Goal: Task Accomplishment & Management: Complete application form

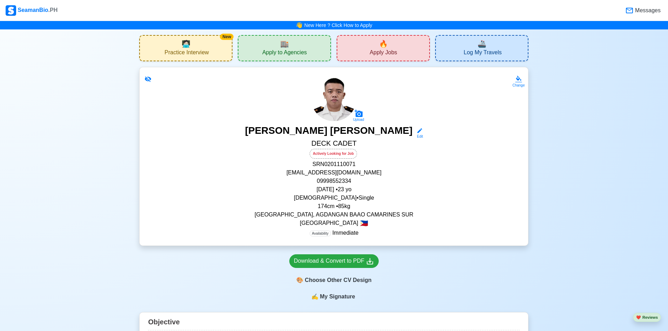
click at [288, 51] on span "Apply to Agencies" at bounding box center [284, 53] width 45 height 9
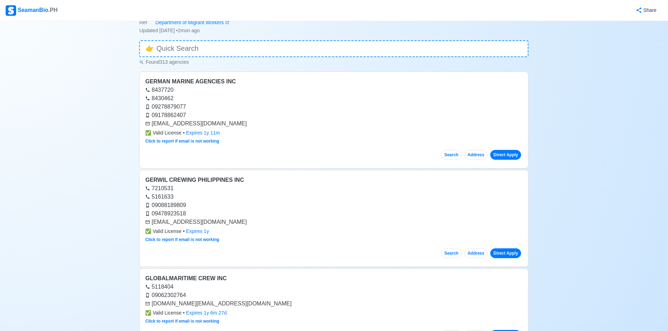
scroll to position [35, 0]
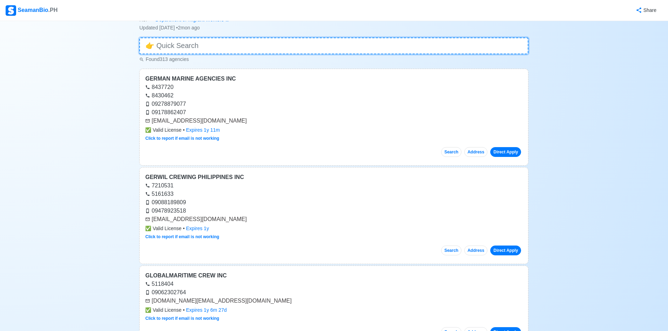
click at [253, 40] on input at bounding box center [333, 46] width 389 height 17
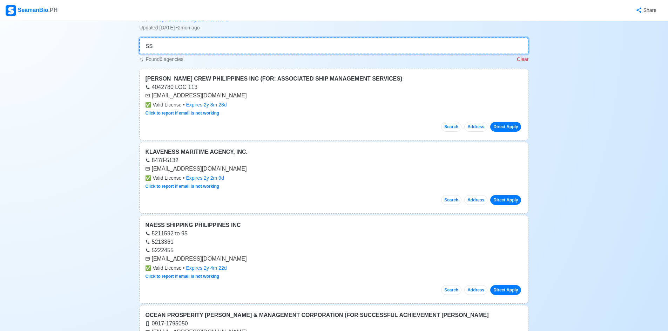
type input "ssm"
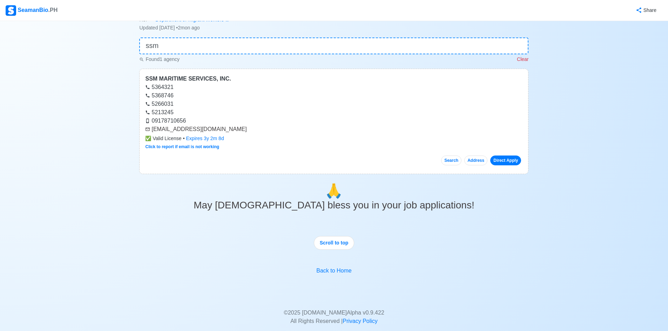
click at [522, 61] on p "Clear" at bounding box center [523, 59] width 12 height 7
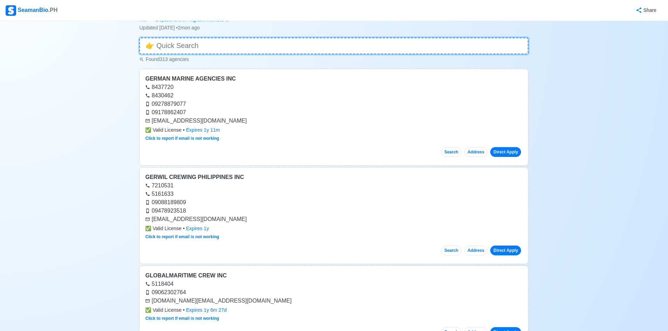
click at [364, 48] on input at bounding box center [333, 46] width 389 height 17
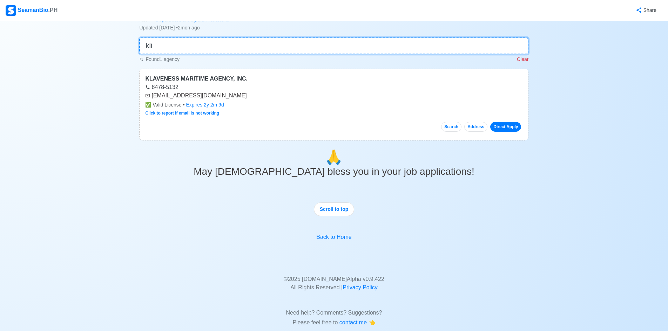
scroll to position [0, 0]
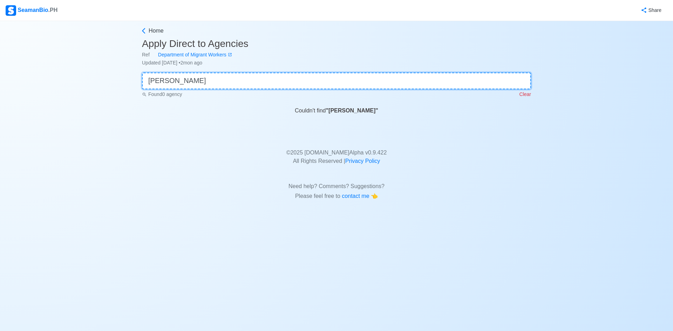
type input "[PERSON_NAME]"
click at [526, 95] on p "Clear" at bounding box center [525, 94] width 12 height 7
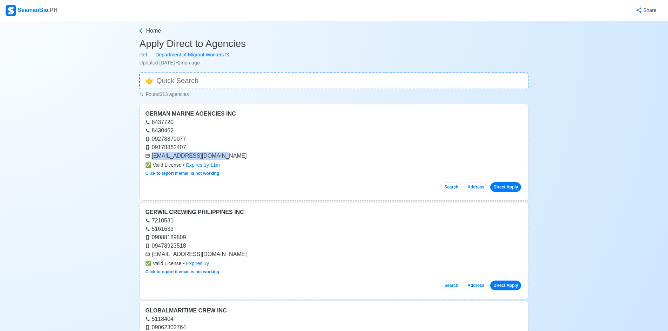
drag, startPoint x: 218, startPoint y: 155, endPoint x: 151, endPoint y: 155, distance: 66.6
click at [151, 155] on div "[EMAIL_ADDRESS][DOMAIN_NAME]" at bounding box center [333, 156] width 377 height 8
click at [512, 147] on div "09178862407" at bounding box center [333, 147] width 377 height 8
click at [232, 155] on div "GERMAN MARINE AGENCIES INC 8437720 8430462 09278879077 09178862407 [EMAIL_ADDRE…" at bounding box center [333, 152] width 389 height 97
copy div "[EMAIL_ADDRESS][DOMAIN_NAME]"
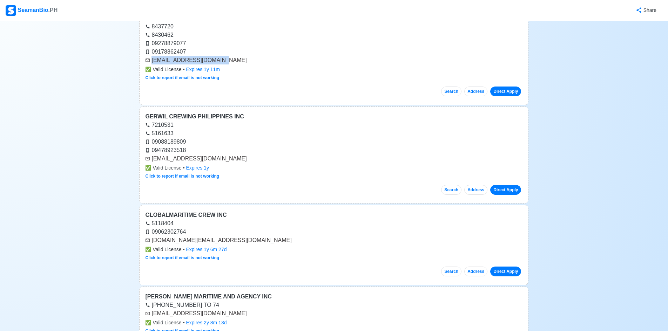
scroll to position [105, 0]
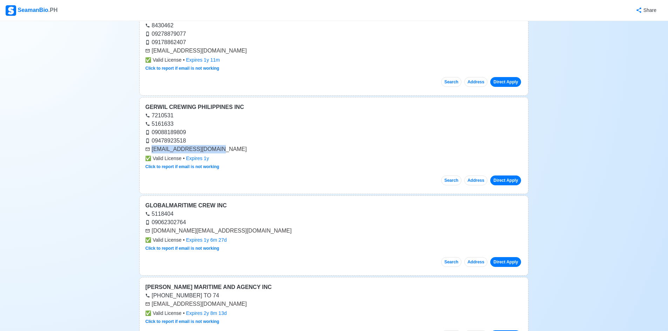
drag, startPoint x: 199, startPoint y: 148, endPoint x: 143, endPoint y: 149, distance: 55.7
click at [143, 149] on div "GERWIL CREWING PHILIPPINES INC 7210531 5161633 09088189809 09478923518 [EMAIL_A…" at bounding box center [333, 145] width 389 height 97
copy div "[EMAIL_ADDRESS][DOMAIN_NAME]"
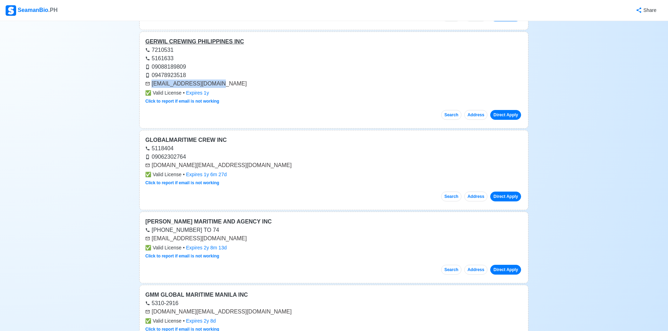
scroll to position [175, 0]
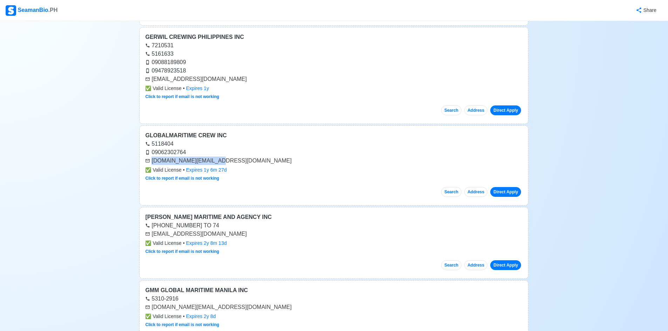
drag, startPoint x: 200, startPoint y: 162, endPoint x: 149, endPoint y: 162, distance: 50.5
click at [149, 162] on div "[DOMAIN_NAME][EMAIL_ADDRESS][DOMAIN_NAME]" at bounding box center [333, 161] width 377 height 8
copy div "[DOMAIN_NAME][EMAIL_ADDRESS][DOMAIN_NAME]"
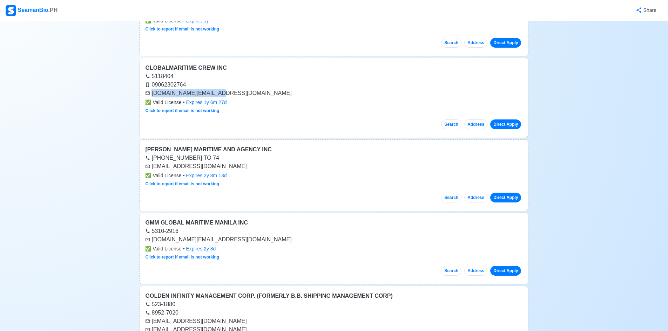
scroll to position [245, 0]
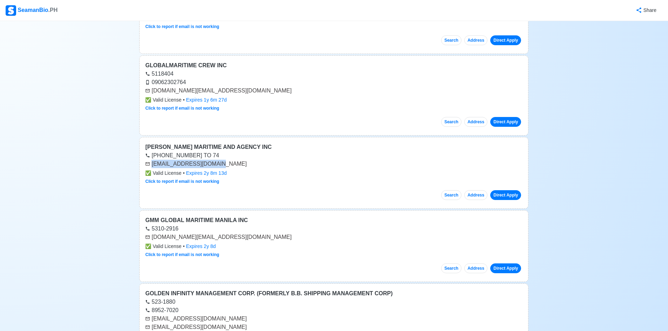
drag, startPoint x: 214, startPoint y: 167, endPoint x: 151, endPoint y: 162, distance: 63.0
click at [151, 162] on div "[EMAIL_ADDRESS][DOMAIN_NAME]" at bounding box center [333, 164] width 377 height 8
copy div "[EMAIL_ADDRESS][DOMAIN_NAME]"
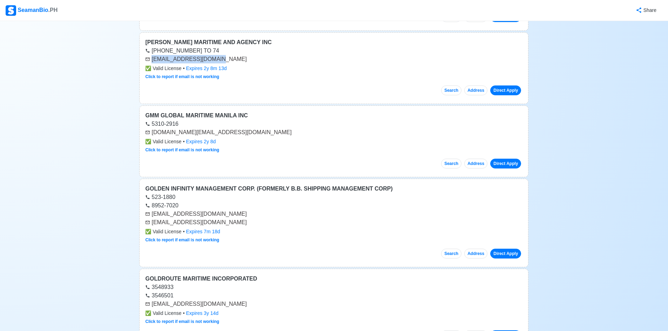
scroll to position [351, 0]
drag, startPoint x: 218, startPoint y: 134, endPoint x: 151, endPoint y: 132, distance: 67.3
click at [151, 132] on div "[DOMAIN_NAME][EMAIL_ADDRESS][DOMAIN_NAME]" at bounding box center [333, 132] width 377 height 8
copy div "[DOMAIN_NAME][EMAIL_ADDRESS][DOMAIN_NAME]"
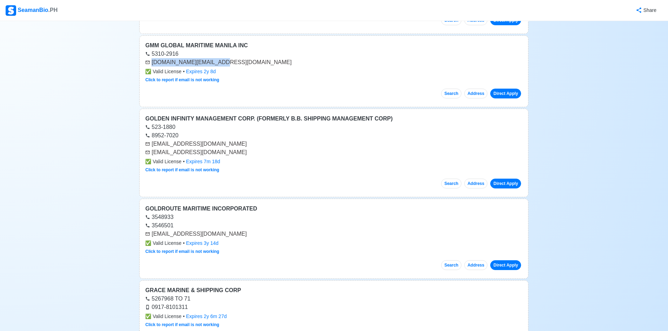
scroll to position [421, 0]
drag, startPoint x: 224, startPoint y: 145, endPoint x: 210, endPoint y: 154, distance: 16.2
click at [157, 149] on div "[EMAIL_ADDRESS][DOMAIN_NAME] [EMAIL_ADDRESS][DOMAIN_NAME]" at bounding box center [333, 148] width 377 height 17
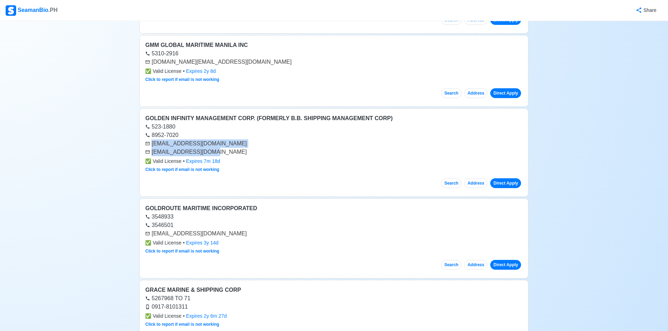
drag, startPoint x: 218, startPoint y: 151, endPoint x: 150, endPoint y: 144, distance: 68.1
click at [150, 144] on div "[EMAIL_ADDRESS][DOMAIN_NAME] [EMAIL_ADDRESS][DOMAIN_NAME]" at bounding box center [333, 148] width 377 height 17
copy div "[EMAIL_ADDRESS][DOMAIN_NAME] [EMAIL_ADDRESS][DOMAIN_NAME]"
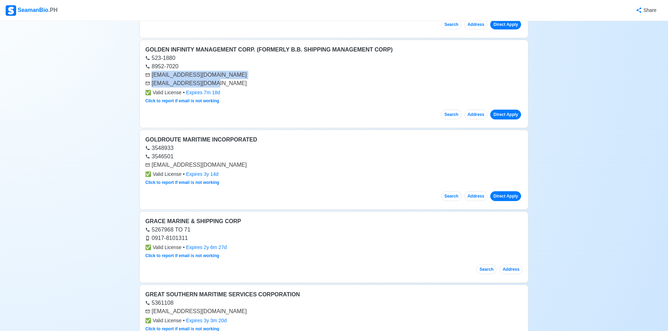
scroll to position [491, 0]
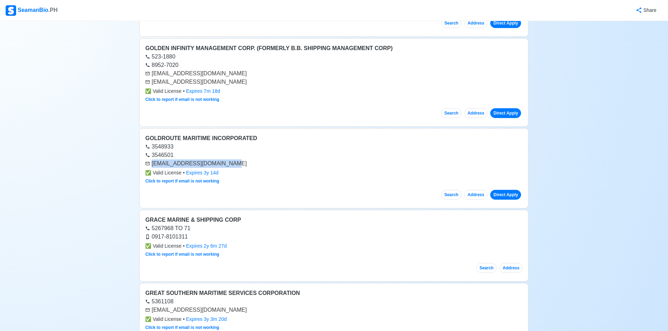
drag, startPoint x: 227, startPoint y: 165, endPoint x: 149, endPoint y: 161, distance: 78.3
click at [149, 161] on div "[EMAIL_ADDRESS][DOMAIN_NAME]" at bounding box center [333, 163] width 377 height 8
copy div "[EMAIL_ADDRESS][DOMAIN_NAME]"
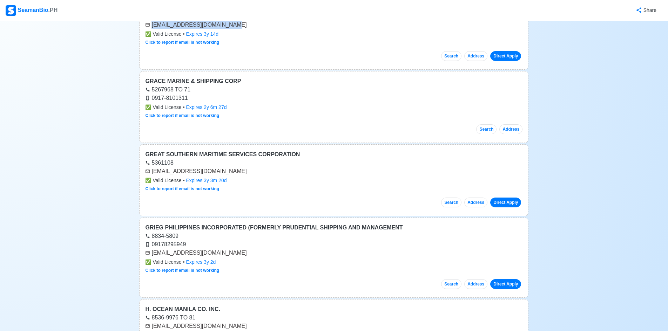
scroll to position [631, 0]
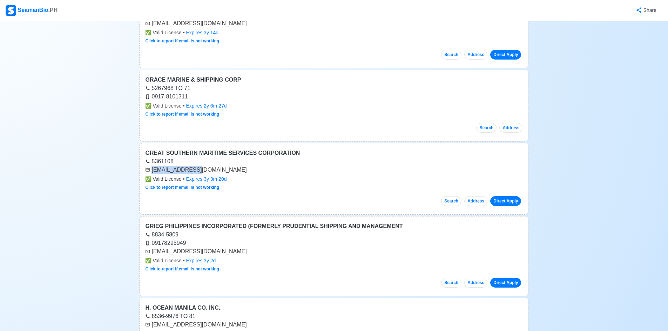
drag, startPoint x: 189, startPoint y: 170, endPoint x: 152, endPoint y: 170, distance: 37.5
click at [152, 170] on div "[EMAIL_ADDRESS][DOMAIN_NAME]" at bounding box center [333, 170] width 377 height 8
copy div "[EMAIL_ADDRESS][DOMAIN_NAME]"
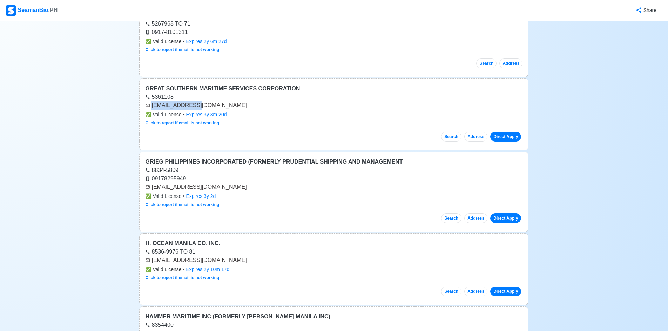
scroll to position [701, 0]
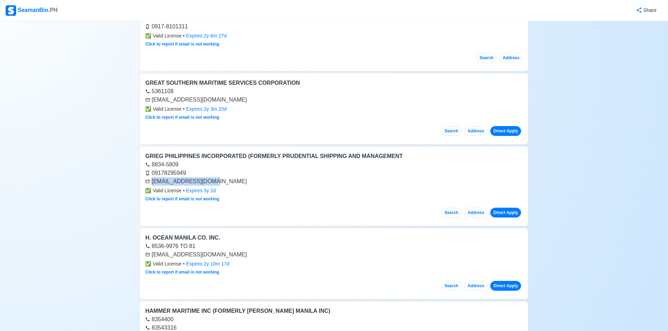
drag, startPoint x: 205, startPoint y: 183, endPoint x: 149, endPoint y: 182, distance: 56.8
click at [149, 182] on div "[EMAIL_ADDRESS][DOMAIN_NAME]" at bounding box center [333, 181] width 377 height 8
copy div "[EMAIL_ADDRESS][DOMAIN_NAME]"
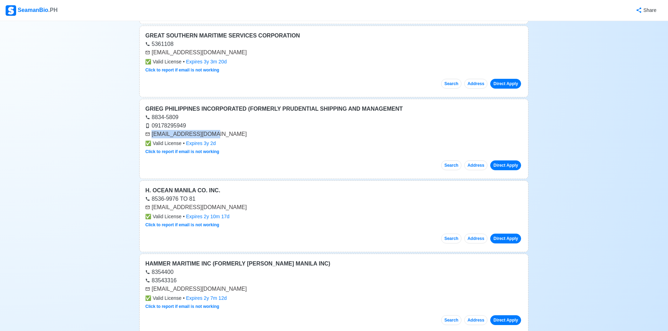
scroll to position [771, 0]
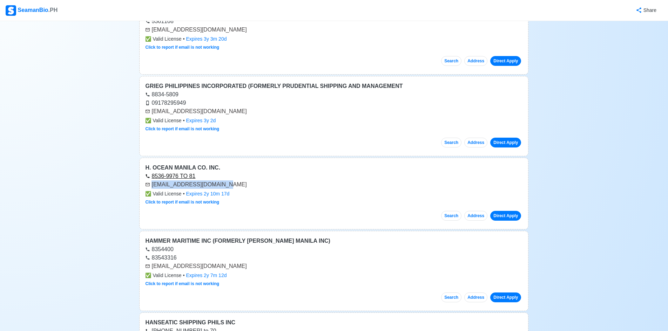
drag, startPoint x: 217, startPoint y: 184, endPoint x: 183, endPoint y: 173, distance: 36.0
click at [145, 184] on div "[EMAIL_ADDRESS][DOMAIN_NAME]" at bounding box center [333, 185] width 377 height 8
copy div "[EMAIL_ADDRESS][DOMAIN_NAME]"
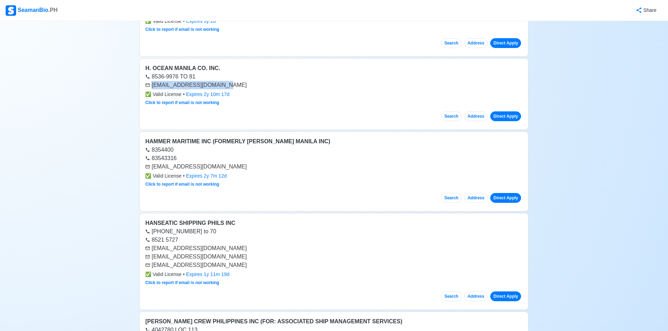
scroll to position [876, 0]
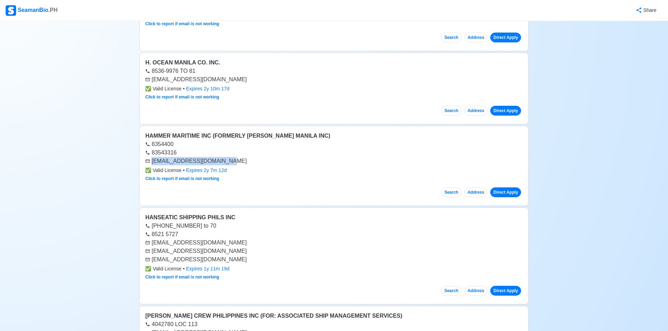
drag, startPoint x: 233, startPoint y: 162, endPoint x: 149, endPoint y: 158, distance: 84.2
click at [149, 158] on div "[EMAIL_ADDRESS][DOMAIN_NAME]" at bounding box center [333, 161] width 377 height 8
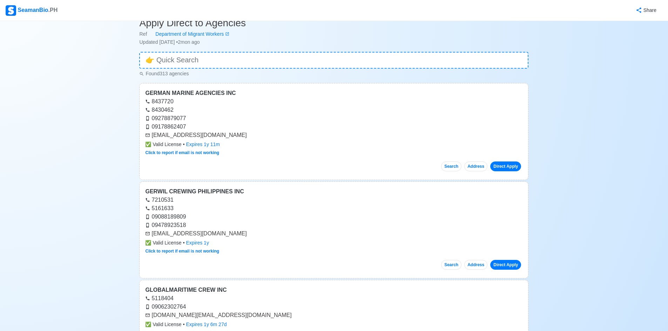
scroll to position [0, 0]
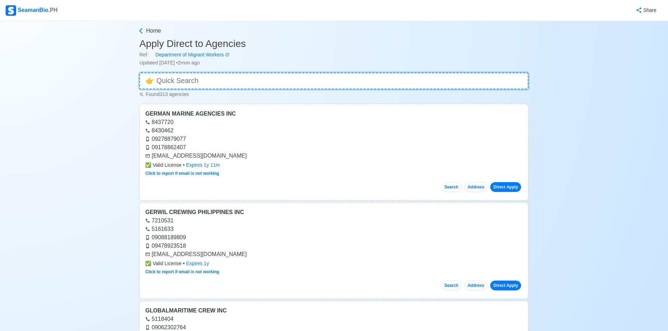
click at [393, 76] on input at bounding box center [333, 81] width 389 height 17
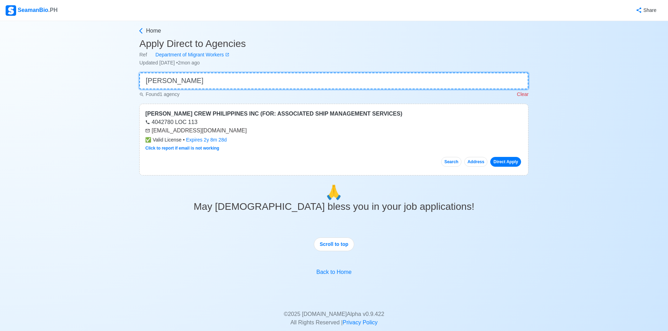
type input "[PERSON_NAME]"
drag, startPoint x: 225, startPoint y: 130, endPoint x: 148, endPoint y: 130, distance: 76.8
click at [148, 130] on div "[EMAIL_ADDRESS][DOMAIN_NAME]" at bounding box center [333, 131] width 377 height 8
click at [522, 95] on p "Clear" at bounding box center [523, 94] width 12 height 7
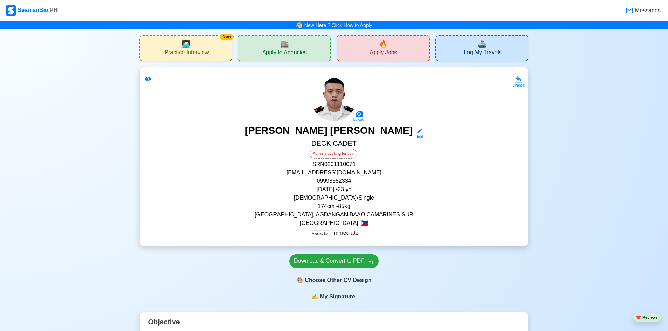
click at [382, 57] on span "Apply Jobs" at bounding box center [382, 53] width 27 height 9
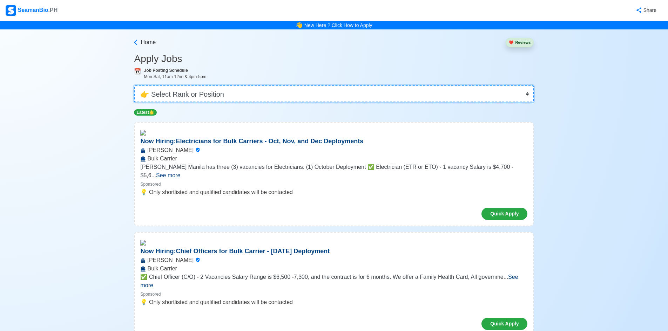
click at [485, 101] on select "👉 Select Rank or Position Master Chief Officer 2nd Officer 3rd Officer Junior O…" at bounding box center [334, 94] width 400 height 17
select select "Cadet"
click at [136, 86] on select "👉 Select Rank or Position Master Chief Officer 2nd Officer 3rd Officer Junior O…" at bounding box center [334, 94] width 400 height 17
